Goal: Obtain resource: Download file/media

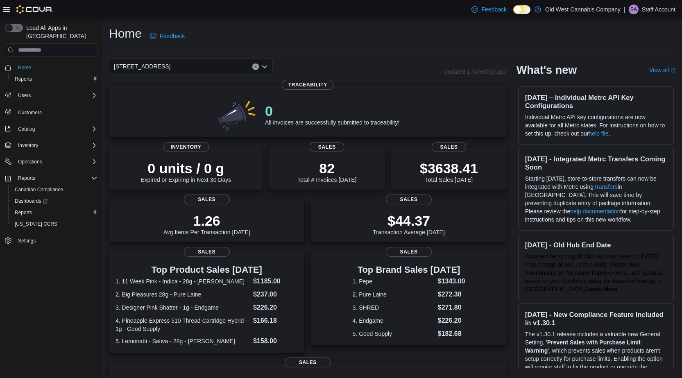
click at [257, 66] on icon "Clear input" at bounding box center [255, 66] width 3 height 3
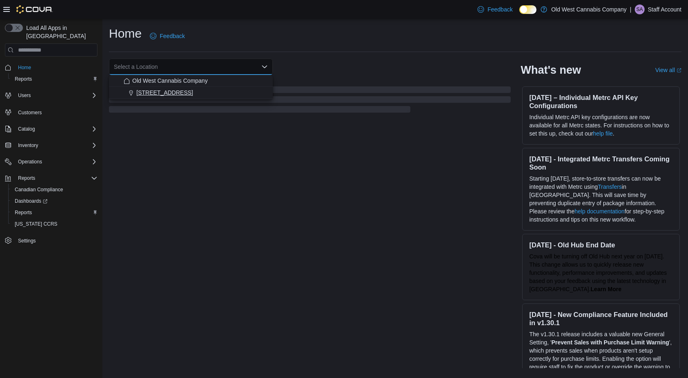
click at [161, 94] on span "[STREET_ADDRESS]" at bounding box center [164, 92] width 57 height 8
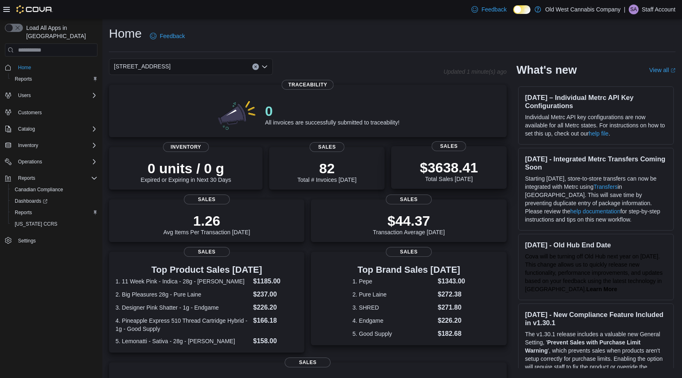
click at [448, 167] on p "$3638.41" at bounding box center [449, 167] width 58 height 16
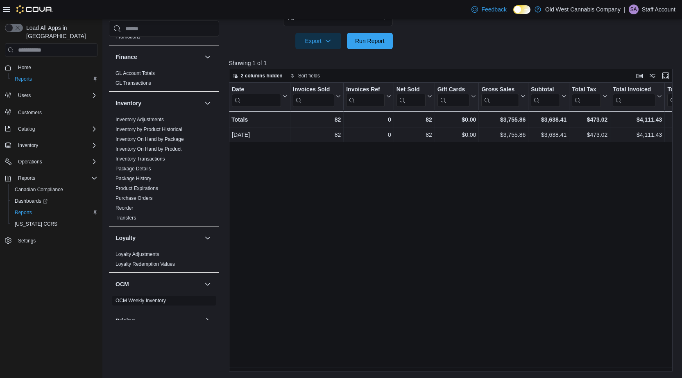
scroll to position [161, 0]
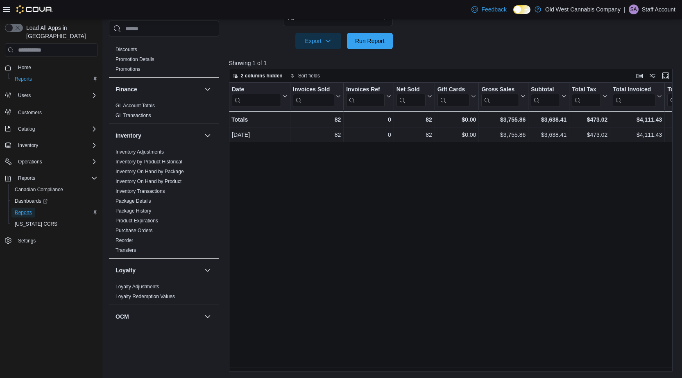
click at [19, 209] on span "Reports" at bounding box center [23, 212] width 17 height 7
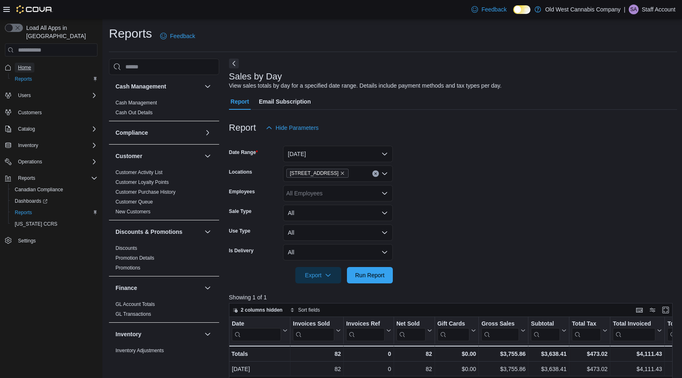
click at [29, 64] on span "Home" at bounding box center [24, 67] width 13 height 7
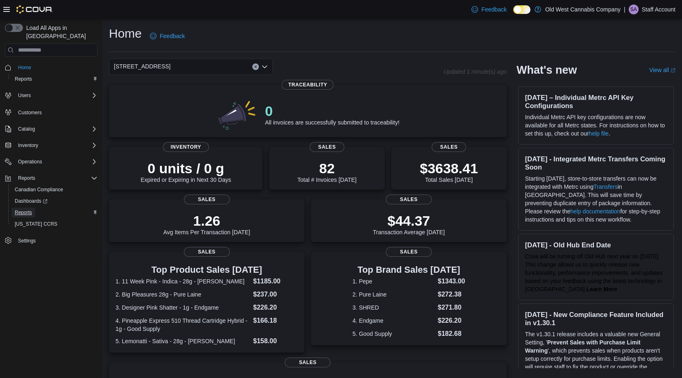
click at [23, 209] on span "Reports" at bounding box center [23, 212] width 17 height 7
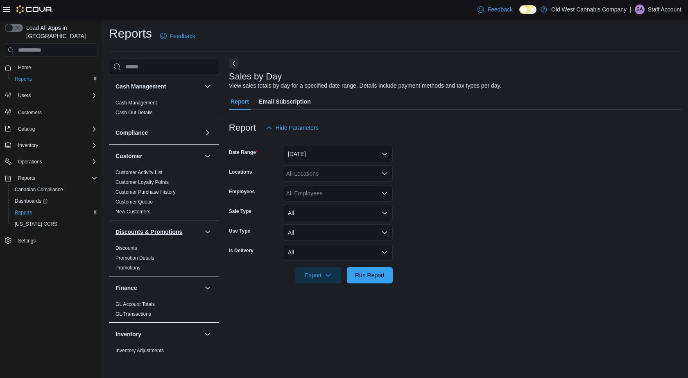
scroll to position [447, 0]
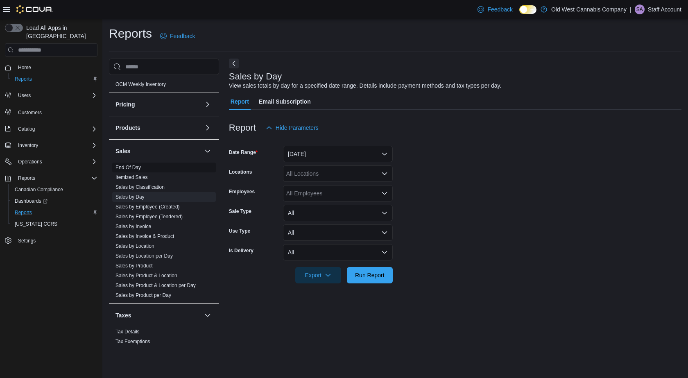
click at [131, 168] on link "End Of Day" at bounding box center [127, 168] width 25 height 6
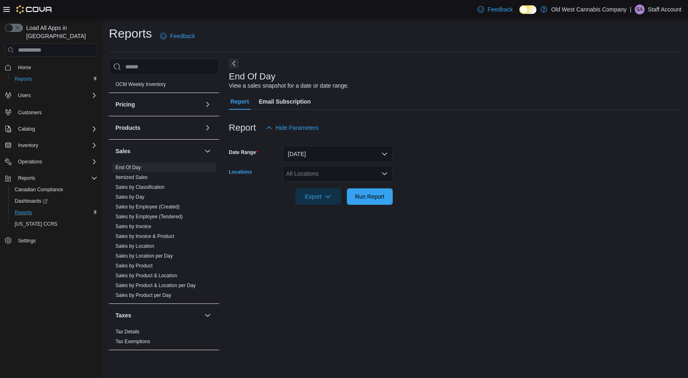
click at [328, 175] on div "All Locations" at bounding box center [338, 173] width 110 height 16
click at [357, 197] on div "[STREET_ADDRESS]" at bounding box center [338, 199] width 100 height 8
click at [321, 198] on span "Export" at bounding box center [318, 196] width 36 height 16
click at [325, 230] on span "Export to Pdf" at bounding box center [319, 229] width 37 height 7
